Goal: Task Accomplishment & Management: Manage account settings

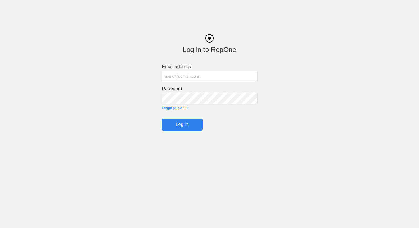
click at [224, 77] on input "text" at bounding box center [210, 76] width 96 height 11
type input "[EMAIL_ADDRESS][DOMAIN_NAME]"
click at [185, 121] on input "Log in" at bounding box center [182, 124] width 41 height 12
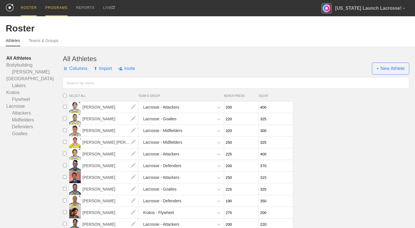
click at [60, 11] on div "PROGRAMS" at bounding box center [56, 8] width 22 height 16
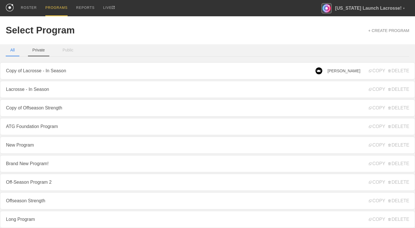
click at [37, 53] on button "Private" at bounding box center [39, 50] width 22 height 12
click at [70, 51] on button "Public" at bounding box center [68, 50] width 20 height 12
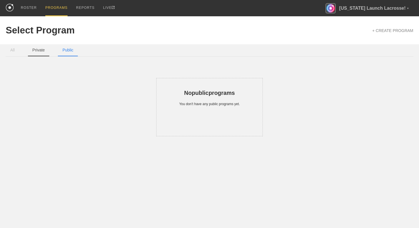
click at [44, 51] on button "Private" at bounding box center [39, 50] width 22 height 12
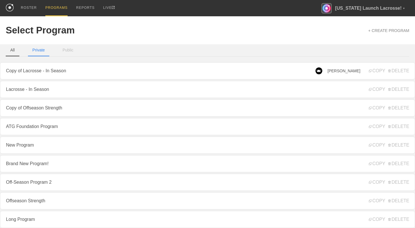
click at [15, 49] on button "All" at bounding box center [13, 50] width 14 height 12
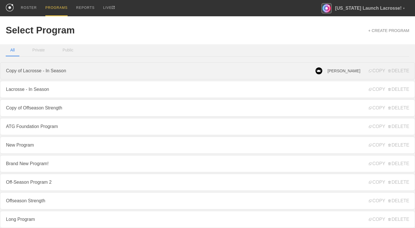
click at [320, 71] on link "Copy of Lacrosse - In Season" at bounding box center [207, 70] width 415 height 17
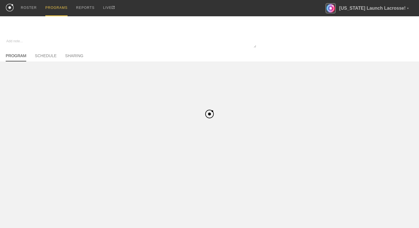
type textarea "x"
type input "Copy of Lacrosse - In Season"
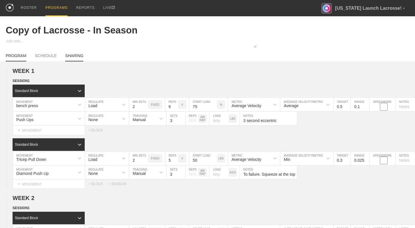
click at [77, 58] on link "SHARING" at bounding box center [74, 57] width 18 height 8
type textarea "x"
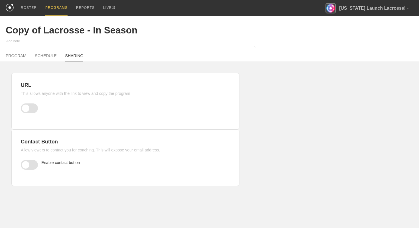
click at [28, 107] on span at bounding box center [29, 108] width 17 height 10
click at [22, 107] on input "checkbox" at bounding box center [22, 107] width 0 height 0
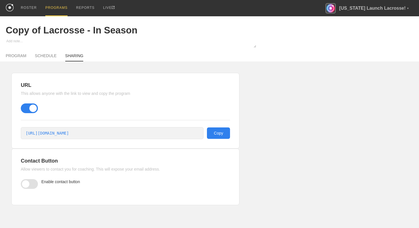
click at [30, 108] on span at bounding box center [29, 108] width 17 height 10
click at [22, 107] on input "checkbox" at bounding box center [22, 107] width 0 height 0
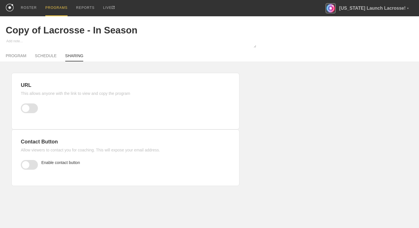
click at [30, 165] on span at bounding box center [29, 165] width 17 height 10
click at [22, 164] on input "checkbox" at bounding box center [22, 164] width 0 height 0
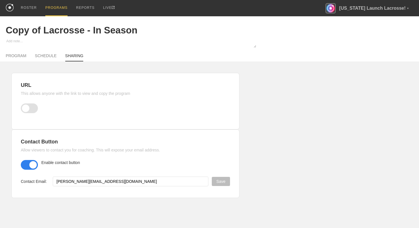
click at [25, 162] on span at bounding box center [29, 165] width 17 height 10
click at [22, 164] on input "checkbox" at bounding box center [22, 164] width 0 height 0
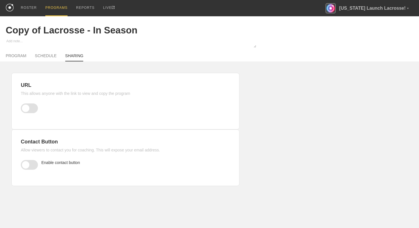
click at [33, 107] on span at bounding box center [29, 108] width 17 height 10
click at [22, 107] on input "checkbox" at bounding box center [22, 107] width 0 height 0
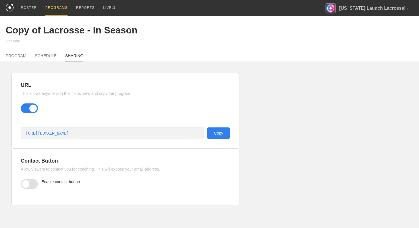
click at [21, 51] on div "PROGRAM SCHEDULE SHARING" at bounding box center [210, 55] width 408 height 13
click at [21, 53] on div "PROGRAM SCHEDULE SHARING" at bounding box center [210, 55] width 408 height 13
click at [22, 56] on link "PROGRAM" at bounding box center [16, 57] width 21 height 8
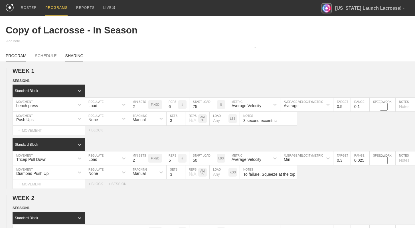
click at [69, 56] on link "SHARING" at bounding box center [74, 57] width 18 height 8
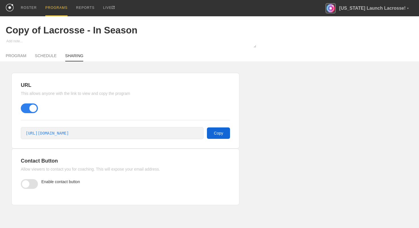
click at [209, 138] on button "Copy" at bounding box center [218, 132] width 23 height 11
click at [23, 58] on link "PROGRAM" at bounding box center [16, 57] width 21 height 8
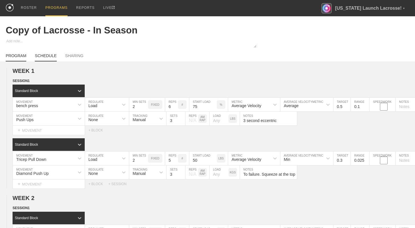
click at [44, 54] on link "SCHEDULE" at bounding box center [46, 57] width 22 height 8
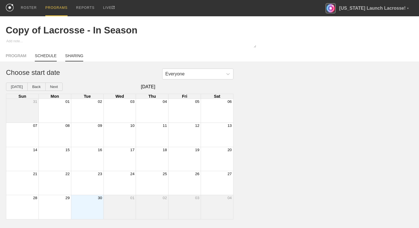
click at [73, 56] on link "SHARING" at bounding box center [74, 57] width 18 height 8
type textarea "x"
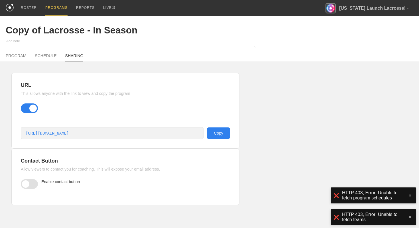
click at [58, 9] on div "PROGRAMS" at bounding box center [56, 8] width 22 height 16
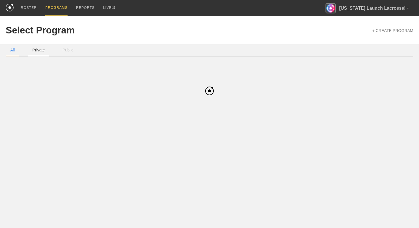
click at [46, 49] on button "Private" at bounding box center [39, 50] width 22 height 12
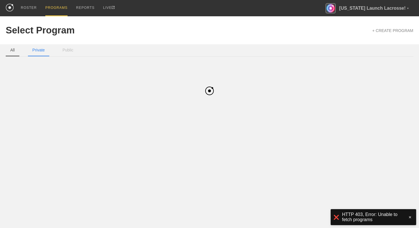
click at [15, 50] on button "All" at bounding box center [13, 50] width 14 height 12
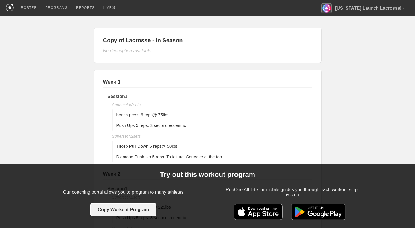
click at [139, 212] on button "Copy Workout Program" at bounding box center [123, 209] width 66 height 13
click at [132, 211] on button "Copy Workout Program" at bounding box center [123, 209] width 66 height 13
click at [128, 211] on button "Copy Workout Program" at bounding box center [123, 209] width 66 height 13
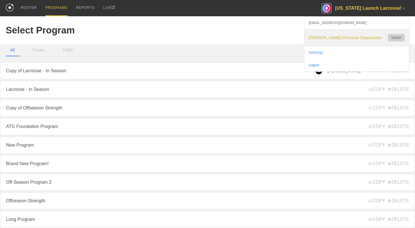
click at [394, 37] on button "Switch" at bounding box center [396, 37] width 17 height 7
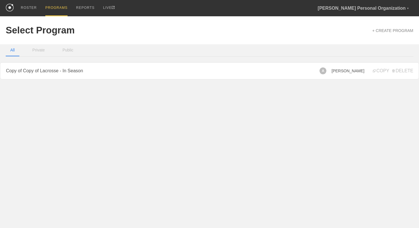
click at [333, 81] on html "ROSTER PROGRAMS REPORTS LIVE [PERSON_NAME] Personal Organization ▼ [EMAIL_ADDRE…" at bounding box center [209, 40] width 419 height 81
click at [350, 72] on span "Austin Kaut" at bounding box center [348, 70] width 33 height 5
click at [327, 71] on div "A" at bounding box center [323, 70] width 7 height 7
click at [355, 78] on div "A Austin Kaut COPY DELETE" at bounding box center [367, 70] width 94 height 17
click at [355, 71] on span "Austin Kaut" at bounding box center [348, 70] width 33 height 5
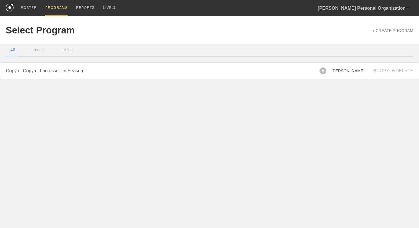
click at [355, 71] on span "Austin Kaut" at bounding box center [348, 70] width 33 height 5
click at [358, 72] on span "Austin Kaut" at bounding box center [348, 70] width 33 height 5
click at [358, 76] on div "A Austin Kaut COPY DELETE" at bounding box center [367, 70] width 94 height 17
click at [41, 53] on button "Private" at bounding box center [39, 50] width 22 height 12
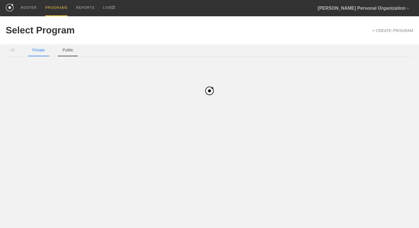
click at [72, 50] on button "Public" at bounding box center [68, 50] width 20 height 12
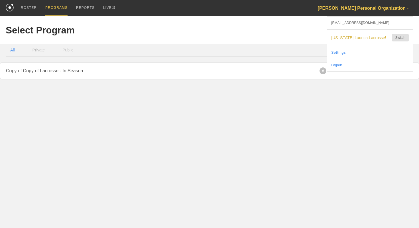
click at [373, 11] on div "[PERSON_NAME] Personal Organization ▼" at bounding box center [366, 8] width 96 height 16
click at [403, 38] on button "Switch" at bounding box center [400, 37] width 17 height 7
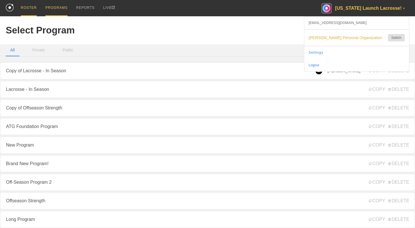
click at [33, 11] on div "ROSTER" at bounding box center [29, 8] width 16 height 16
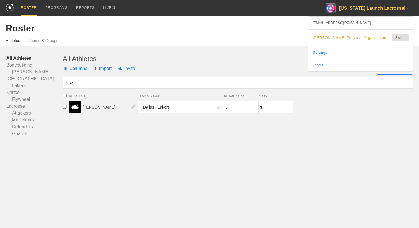
type input "luka"
click at [99, 107] on span "[PERSON_NAME]" at bounding box center [109, 106] width 57 height 11
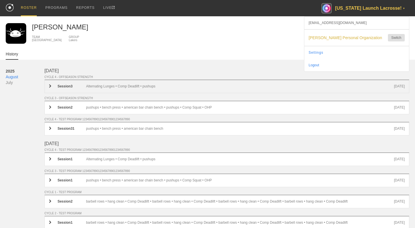
click at [48, 86] on div "Session 3 Alternating Lunges • Comp Deadlift • pushups Aug 24th" at bounding box center [226, 86] width 365 height 13
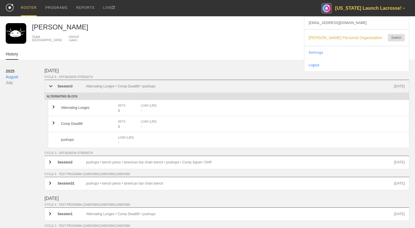
click at [48, 86] on div "Session 3 Alternating Lunges • Comp Deadlift • pushups Aug 24th" at bounding box center [226, 86] width 365 height 13
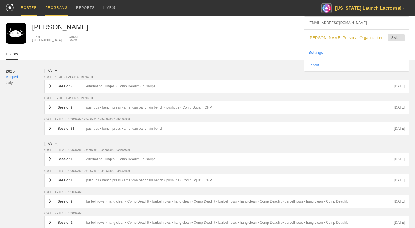
click at [63, 8] on div "PROGRAMS" at bounding box center [56, 8] width 22 height 16
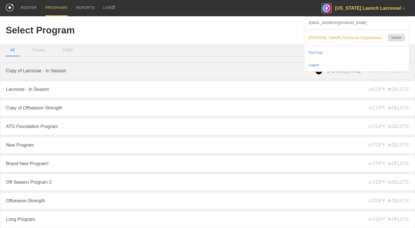
click at [100, 73] on link "Copy of Lacrosse - In Season" at bounding box center [207, 70] width 415 height 17
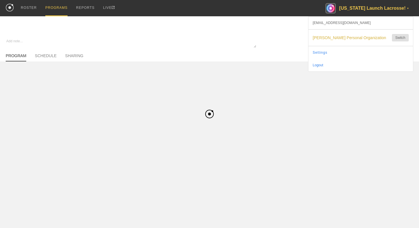
type textarea "x"
type input "Copy of Lacrosse - In Season"
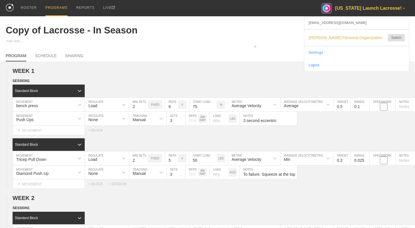
click at [52, 53] on div "PROGRAM SCHEDULE SHARING" at bounding box center [208, 55] width 404 height 13
click at [69, 53] on div "PROGRAM SCHEDULE SHARING" at bounding box center [208, 55] width 404 height 13
click at [71, 55] on link "SHARING" at bounding box center [74, 57] width 18 height 8
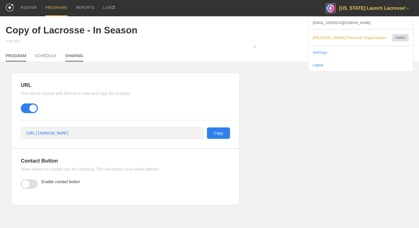
click at [20, 53] on link "PROGRAM" at bounding box center [16, 57] width 21 height 8
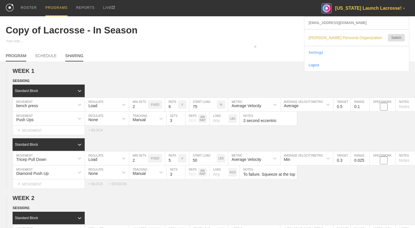
click at [75, 55] on link "SHARING" at bounding box center [74, 57] width 18 height 8
type textarea "x"
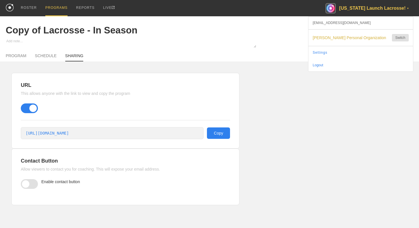
click at [30, 189] on span at bounding box center [29, 184] width 17 height 10
click at [22, 183] on input "checkbox" at bounding box center [22, 183] width 0 height 0
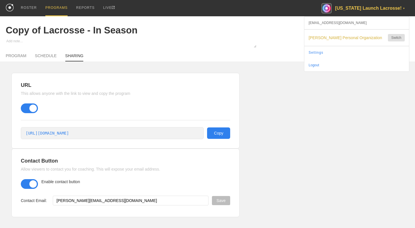
click at [350, 11] on div "Florida Launch Lacrosse! ▼" at bounding box center [365, 8] width 88 height 16
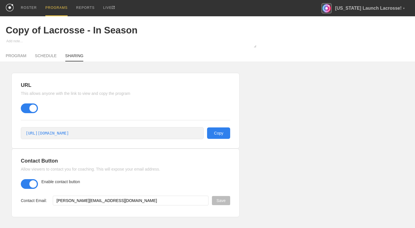
click at [339, 51] on link "Settings" at bounding box center [356, 52] width 105 height 13
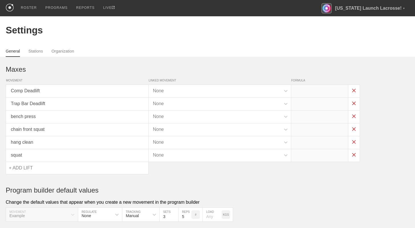
type input "x*1.2"
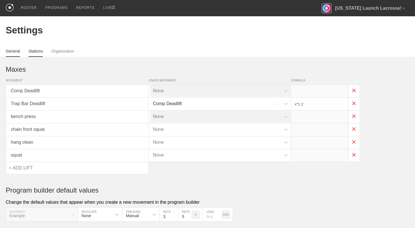
click at [40, 52] on link "Stations" at bounding box center [36, 53] width 15 height 8
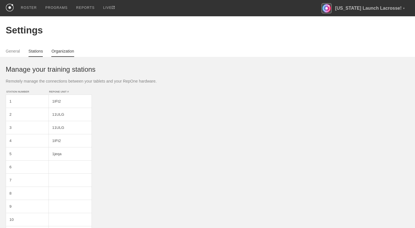
click at [59, 51] on link "Organization" at bounding box center [62, 53] width 23 height 8
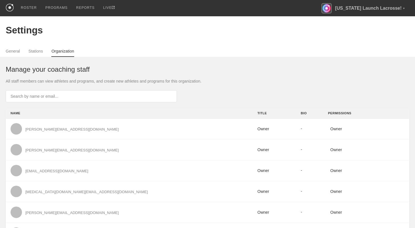
click at [170, 61] on div "Manage your coaching staff All staff members can view athletes and programs, an…" at bounding box center [208, 169] width 404 height 225
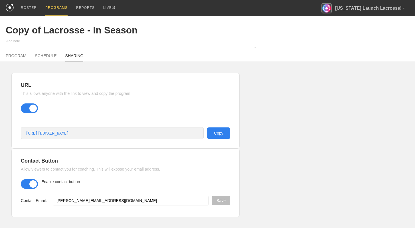
click at [17, 52] on div "PROGRAM SCHEDULE SHARING" at bounding box center [208, 55] width 404 height 13
click at [18, 55] on link "PROGRAM" at bounding box center [16, 57] width 21 height 8
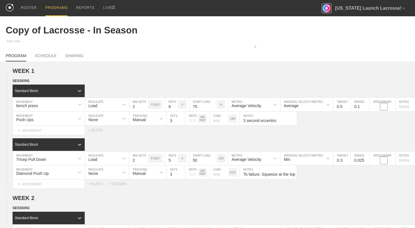
click at [52, 4] on div "PROGRAMS" at bounding box center [56, 8] width 22 height 16
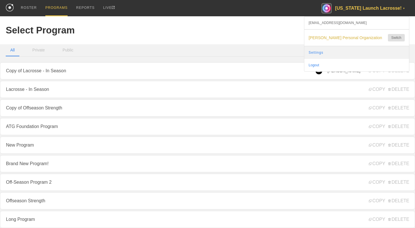
click at [340, 51] on link "Settings" at bounding box center [356, 52] width 105 height 13
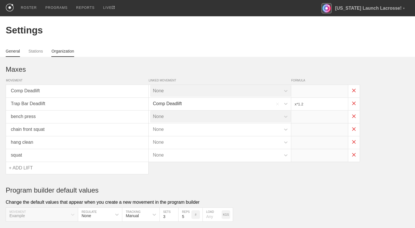
click at [67, 53] on link "Organization" at bounding box center [62, 53] width 23 height 8
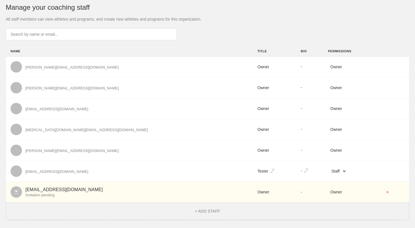
scroll to position [66, 0]
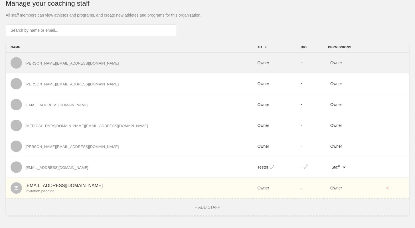
click at [59, 68] on div "john@getrepone.com" at bounding box center [130, 62] width 238 height 11
click at [258, 62] on span "Owner" at bounding box center [264, 62] width 12 height 5
click at [328, 64] on span "Owner" at bounding box center [336, 62] width 16 height 7
click at [13, 65] on div at bounding box center [16, 62] width 11 height 11
click at [37, 65] on div "john@getrepone.com" at bounding box center [71, 63] width 93 height 4
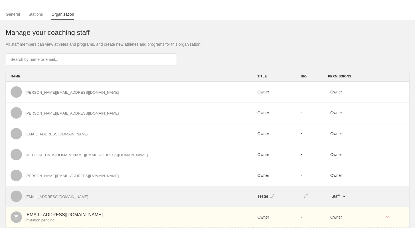
scroll to position [0, 0]
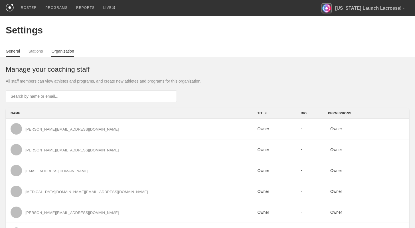
click at [16, 53] on link "General" at bounding box center [13, 53] width 14 height 8
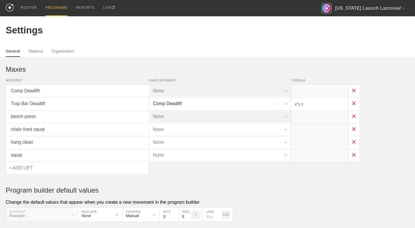
click at [64, 6] on div "PROGRAMS" at bounding box center [56, 8] width 22 height 16
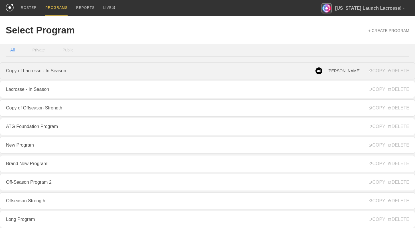
click at [144, 69] on link "Copy of Lacrosse - In Season" at bounding box center [207, 70] width 415 height 17
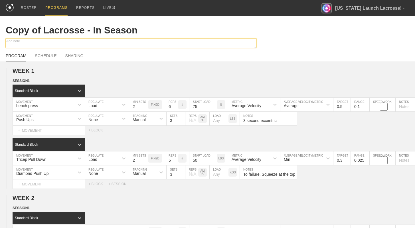
click at [27, 43] on textarea at bounding box center [131, 43] width 251 height 9
type textarea "x"
type textarea "T"
type textarea "x"
type textarea "Th"
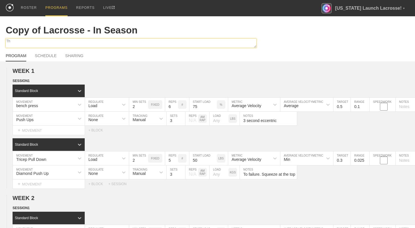
type textarea "x"
type textarea "Thi"
type textarea "x"
type textarea "This"
type textarea "x"
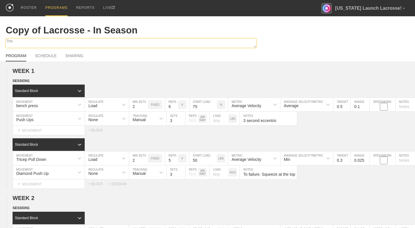
type textarea "This i"
type textarea "x"
type textarea "This is"
type textarea "x"
type textarea "This is"
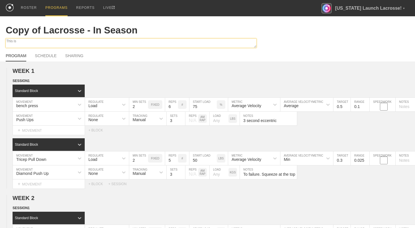
type textarea "x"
type textarea "This is a"
type textarea "x"
type textarea "This is a"
type textarea "x"
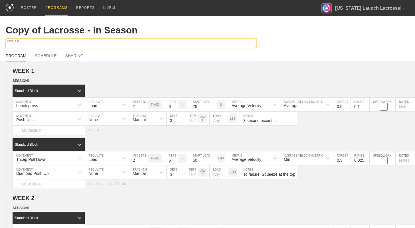
type textarea "This is a d"
type textarea "x"
type textarea "This is a de"
type textarea "x"
type textarea "This is a desc"
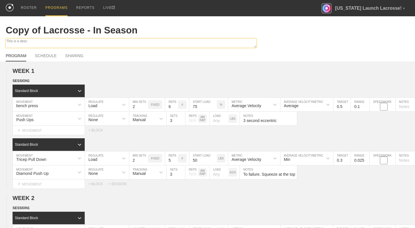
type textarea "x"
type textarea "This is a descr"
type textarea "x"
type textarea "This is a descri"
type textarea "x"
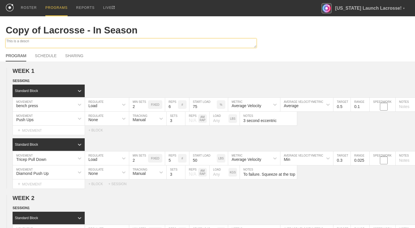
type textarea "This is a descrip"
type textarea "x"
type textarea "This is a descripti"
type textarea "x"
type textarea "This is a descriptio"
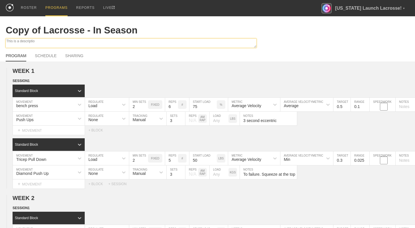
type textarea "x"
type textarea "This is a description"
click at [310, 50] on div "PROGRAM SCHEDULE SHARING" at bounding box center [208, 55] width 404 height 13
click at [140, 42] on textarea "This is a description" at bounding box center [131, 43] width 251 height 9
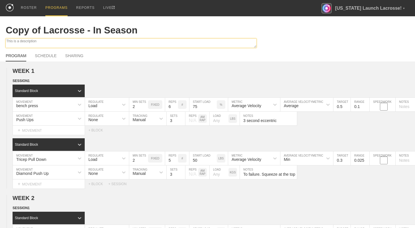
click at [140, 42] on textarea "This is a description" at bounding box center [131, 43] width 251 height 9
type textarea "x"
click at [294, 50] on div "PROGRAM SCHEDULE SHARING" at bounding box center [208, 55] width 404 height 13
click at [96, 40] on textarea at bounding box center [131, 43] width 251 height 9
type textarea "x"
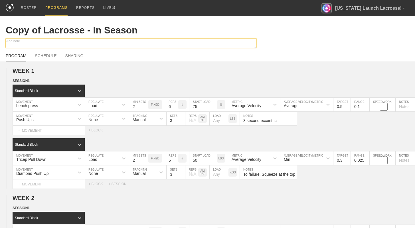
type textarea "T"
type textarea "x"
type textarea "Te"
type textarea "x"
type textarea "Tes"
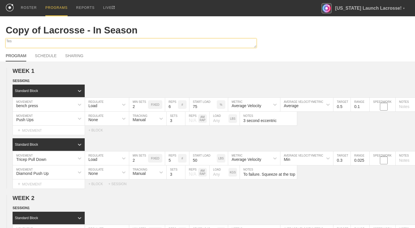
type textarea "x"
type textarea "Test"
type textarea "x"
type textarea "Test d"
type textarea "x"
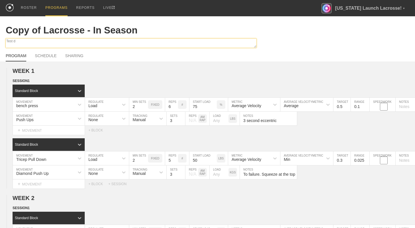
type textarea "Test de"
type textarea "x"
type textarea "Test des"
type textarea "x"
type textarea "Test desc"
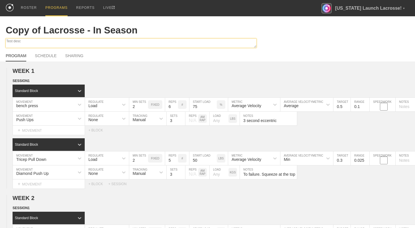
type textarea "x"
type textarea "Test descr"
type textarea "x"
type textarea "Test descri"
type textarea "x"
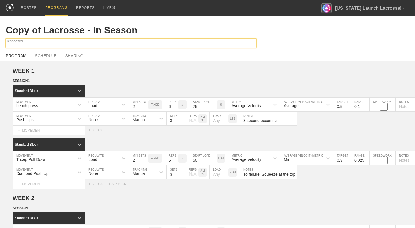
type textarea "Test descrip"
type textarea "x"
type textarea "Test descripti"
type textarea "x"
type textarea "Test descriptio"
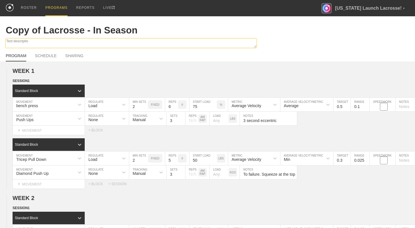
type textarea "x"
type textarea "Test description"
click at [290, 44] on div "Test description" at bounding box center [207, 44] width 415 height 10
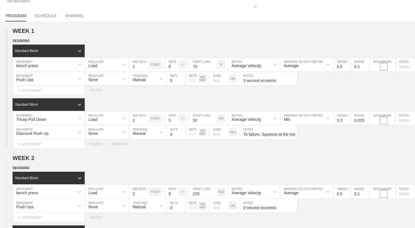
scroll to position [39, 0]
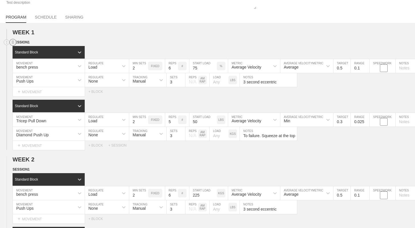
click at [15, 41] on circle at bounding box center [13, 42] width 7 height 7
click at [26, 48] on div "DUPLICATE" at bounding box center [40, 48] width 46 height 9
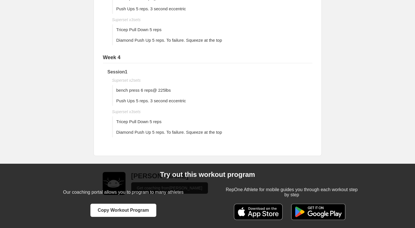
scroll to position [325, 0]
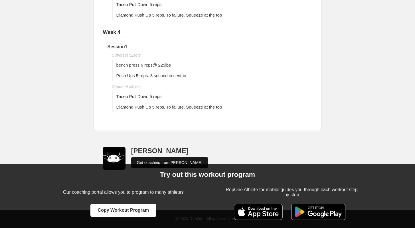
click at [149, 161] on link "Get coaching from [PERSON_NAME]" at bounding box center [169, 162] width 77 height 11
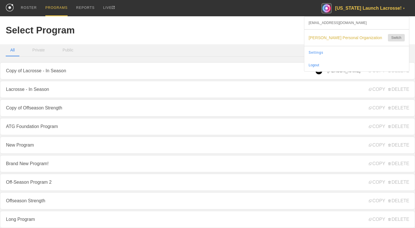
click at [361, 6] on div "[US_STATE] Launch Lacrosse! ▼" at bounding box center [365, 8] width 88 height 16
click at [345, 39] on span "[PERSON_NAME] Personal Organization" at bounding box center [346, 37] width 74 height 5
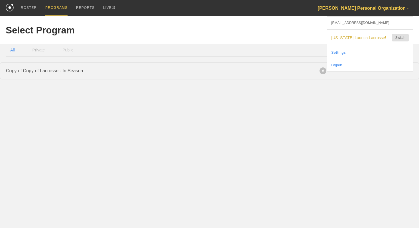
click at [288, 67] on link "Copy of Copy of Lacrosse - In Season" at bounding box center [209, 70] width 419 height 17
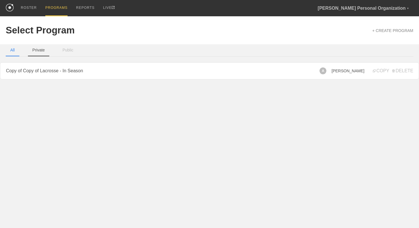
click at [43, 48] on button "Private" at bounding box center [39, 50] width 22 height 12
click at [71, 50] on button "Public" at bounding box center [68, 50] width 20 height 12
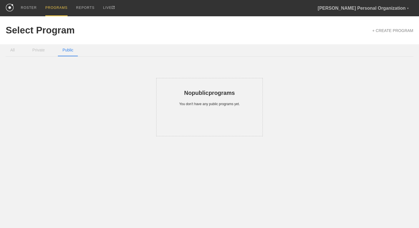
click at [15, 50] on button "All" at bounding box center [13, 50] width 14 height 12
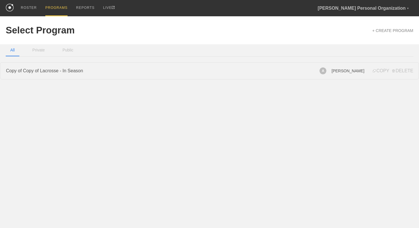
click at [52, 70] on link "Copy of Copy of Lacrosse - In Season" at bounding box center [209, 70] width 419 height 17
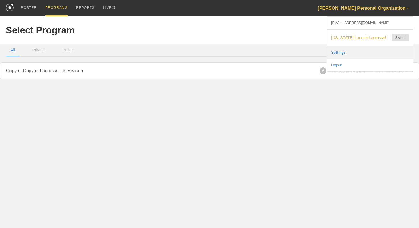
click at [348, 52] on link "Settings" at bounding box center [370, 52] width 86 height 13
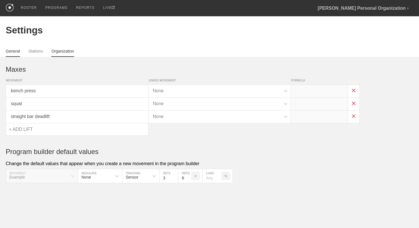
click at [63, 51] on link "Organization" at bounding box center [62, 53] width 23 height 8
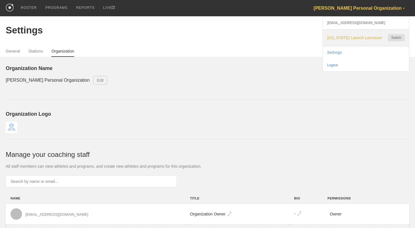
click at [363, 38] on span "[US_STATE] Launch Lacrosse!" at bounding box center [354, 37] width 55 height 5
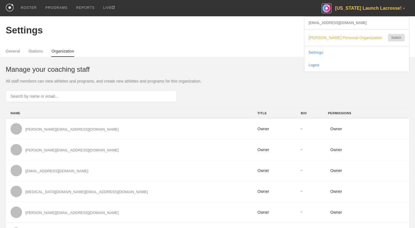
click at [283, 73] on h1 "Manage your coaching staff" at bounding box center [208, 69] width 404 height 8
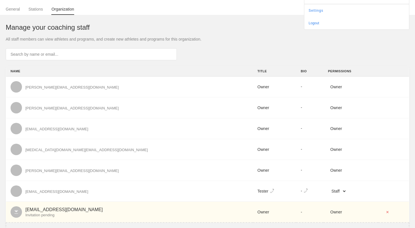
scroll to position [66, 0]
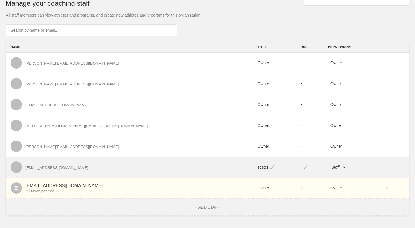
click at [303, 167] on icon at bounding box center [305, 166] width 5 height 5
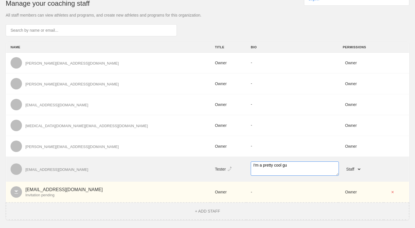
type textarea "I'm a pretty cool guy"
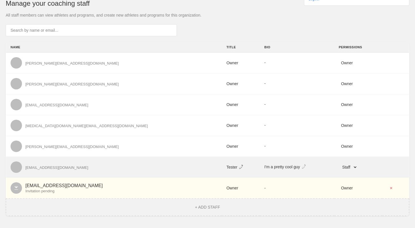
click at [239, 167] on icon at bounding box center [241, 166] width 4 height 4
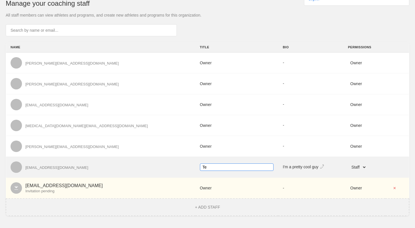
type input "T"
type input "C"
type input "El Hefe"
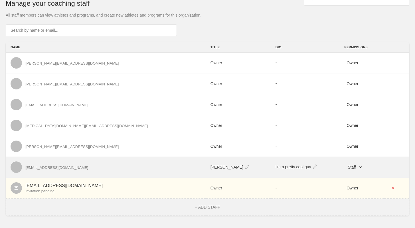
click at [344, 167] on select "Staff" at bounding box center [353, 166] width 19 height 7
click at [344, 163] on select "Staff" at bounding box center [353, 166] width 19 height 7
click at [244, 166] on icon at bounding box center [246, 166] width 5 height 5
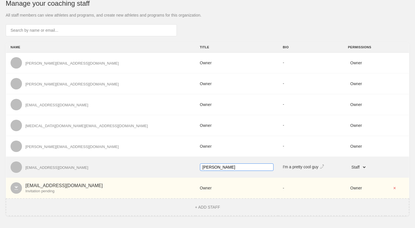
click at [200, 166] on input "El Hefe" at bounding box center [237, 166] width 74 height 7
type input "El Jefe"
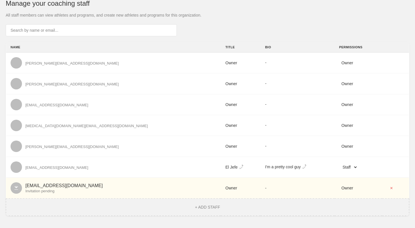
scroll to position [0, 0]
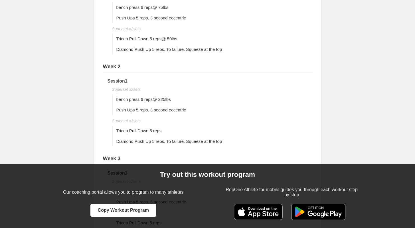
scroll to position [113, 0]
